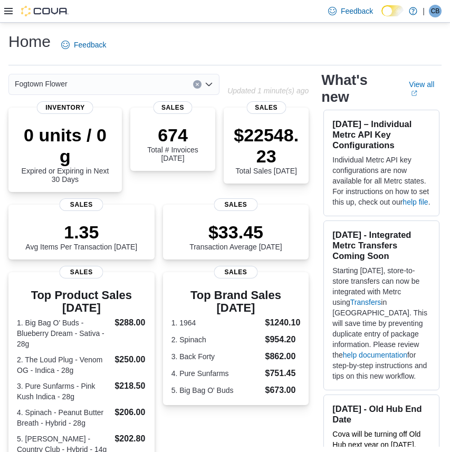
click at [5, 8] on icon at bounding box center [8, 11] width 8 height 6
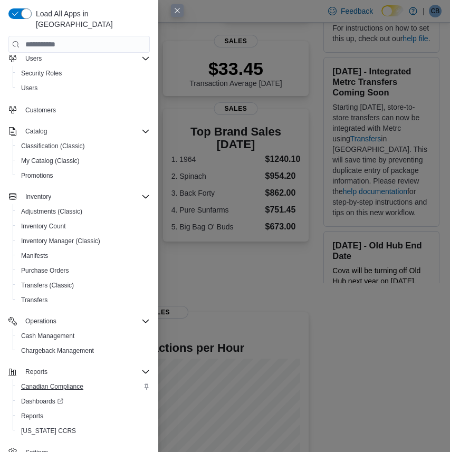
scroll to position [252, 0]
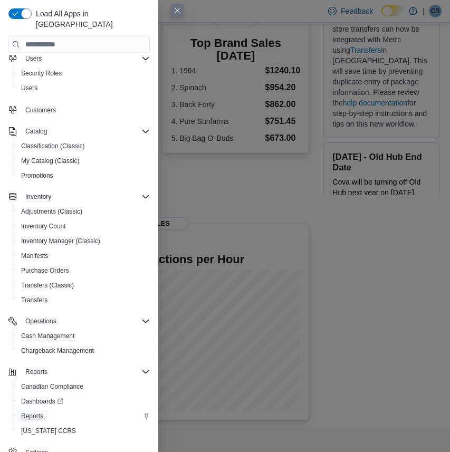
click at [36, 412] on span "Reports" at bounding box center [32, 416] width 22 height 8
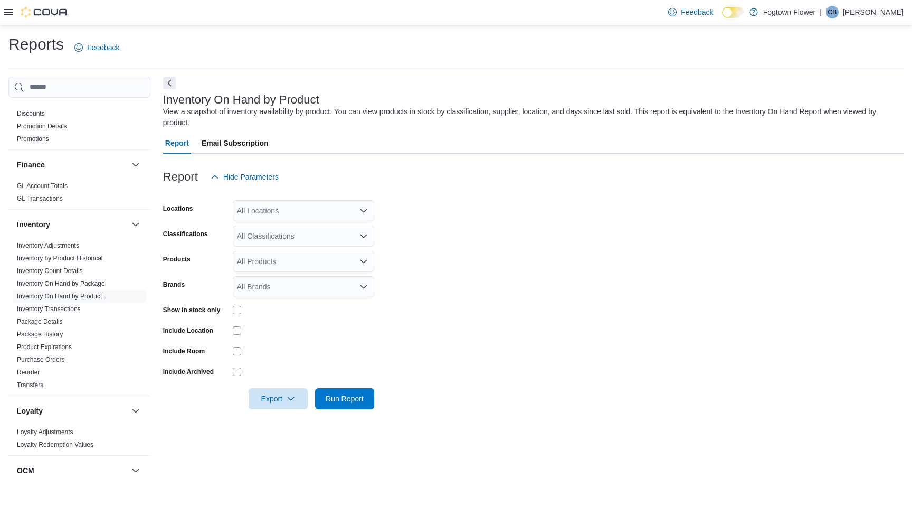
scroll to position [357, 0]
click at [56, 354] on link "Purchase Orders" at bounding box center [41, 357] width 48 height 7
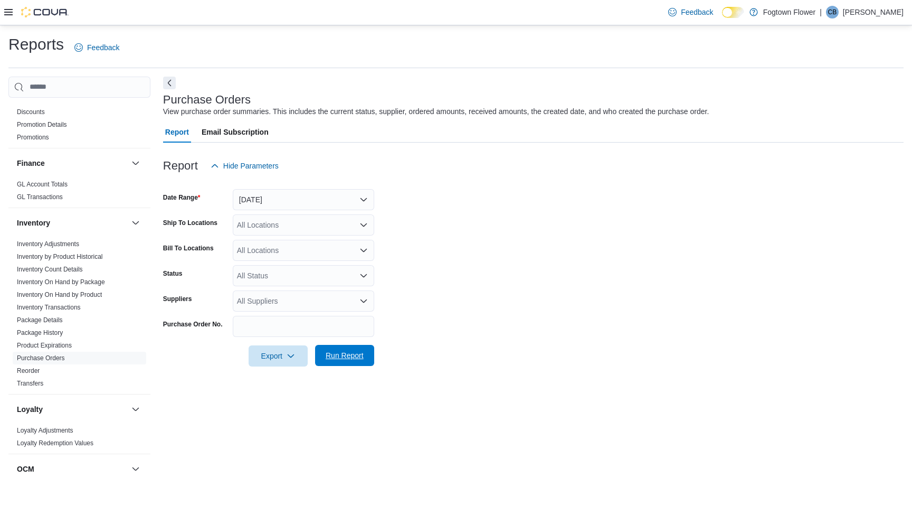
click at [353, 354] on span "Run Report" at bounding box center [345, 355] width 38 height 11
